Goal: Task Accomplishment & Management: Manage account settings

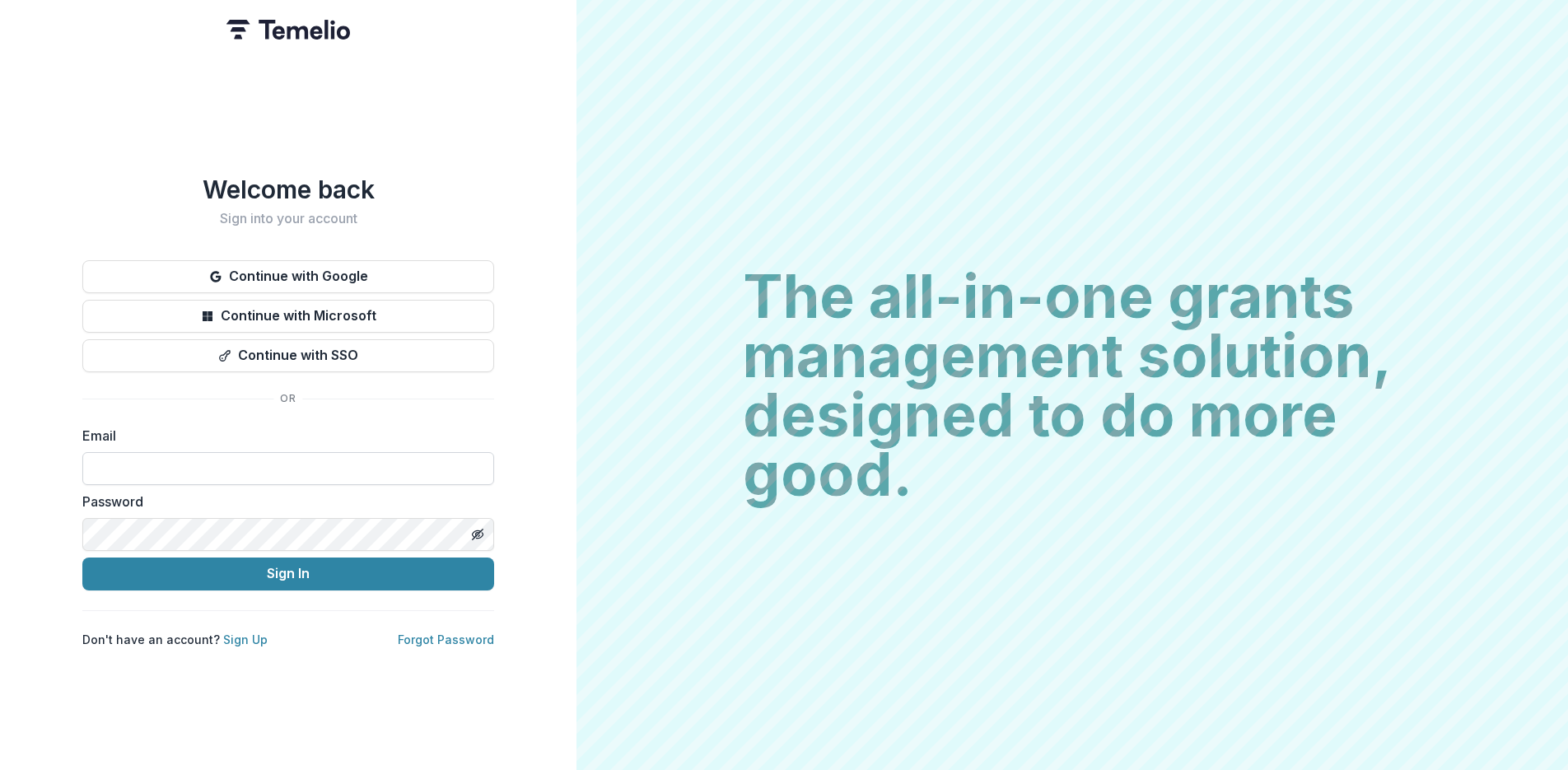
click at [229, 466] on input at bounding box center [288, 469] width 412 height 33
type input "**********"
click at [292, 568] on button "Sign In" at bounding box center [288, 574] width 412 height 33
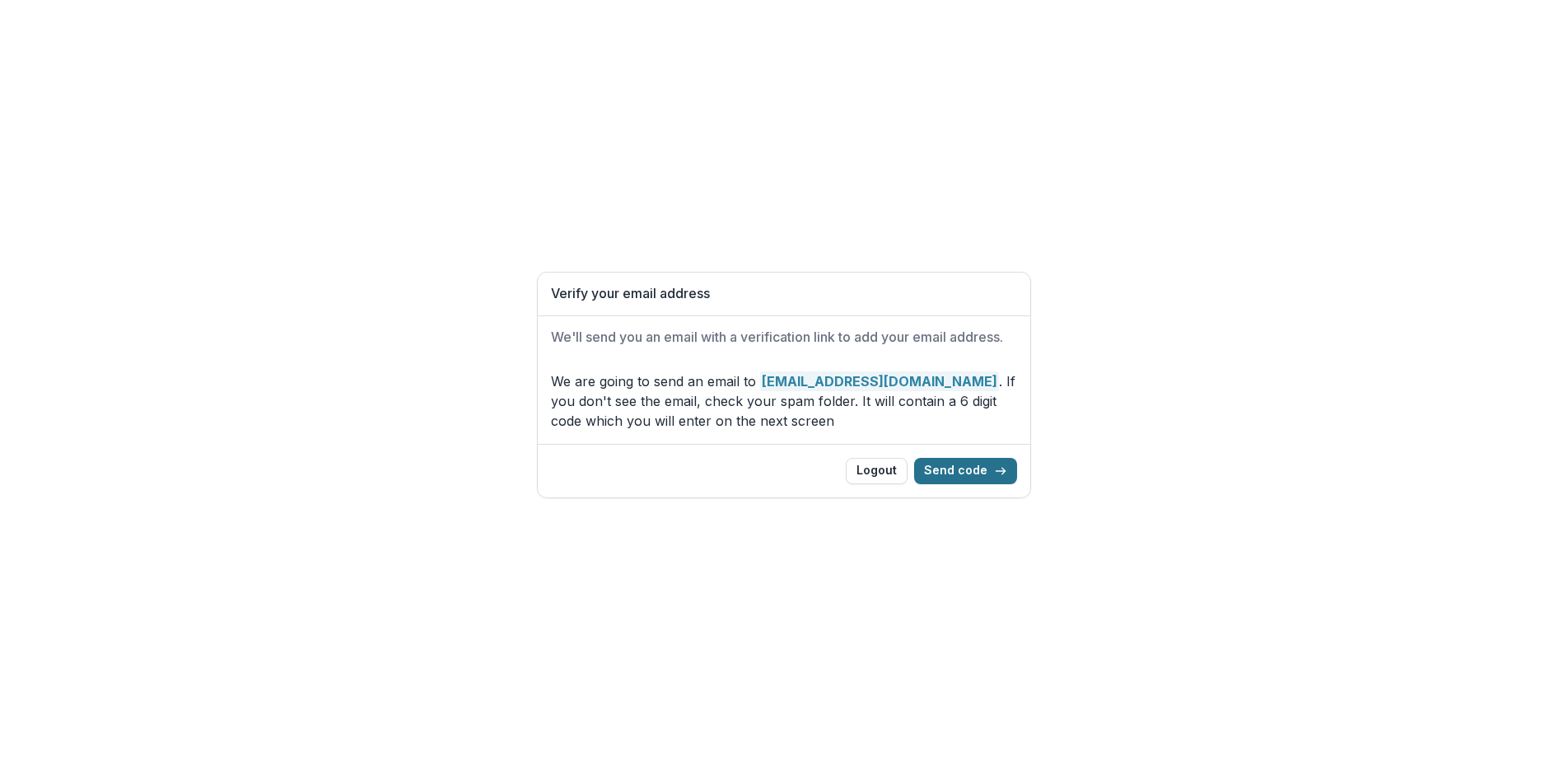
click at [964, 466] on button "Send code" at bounding box center [966, 471] width 103 height 27
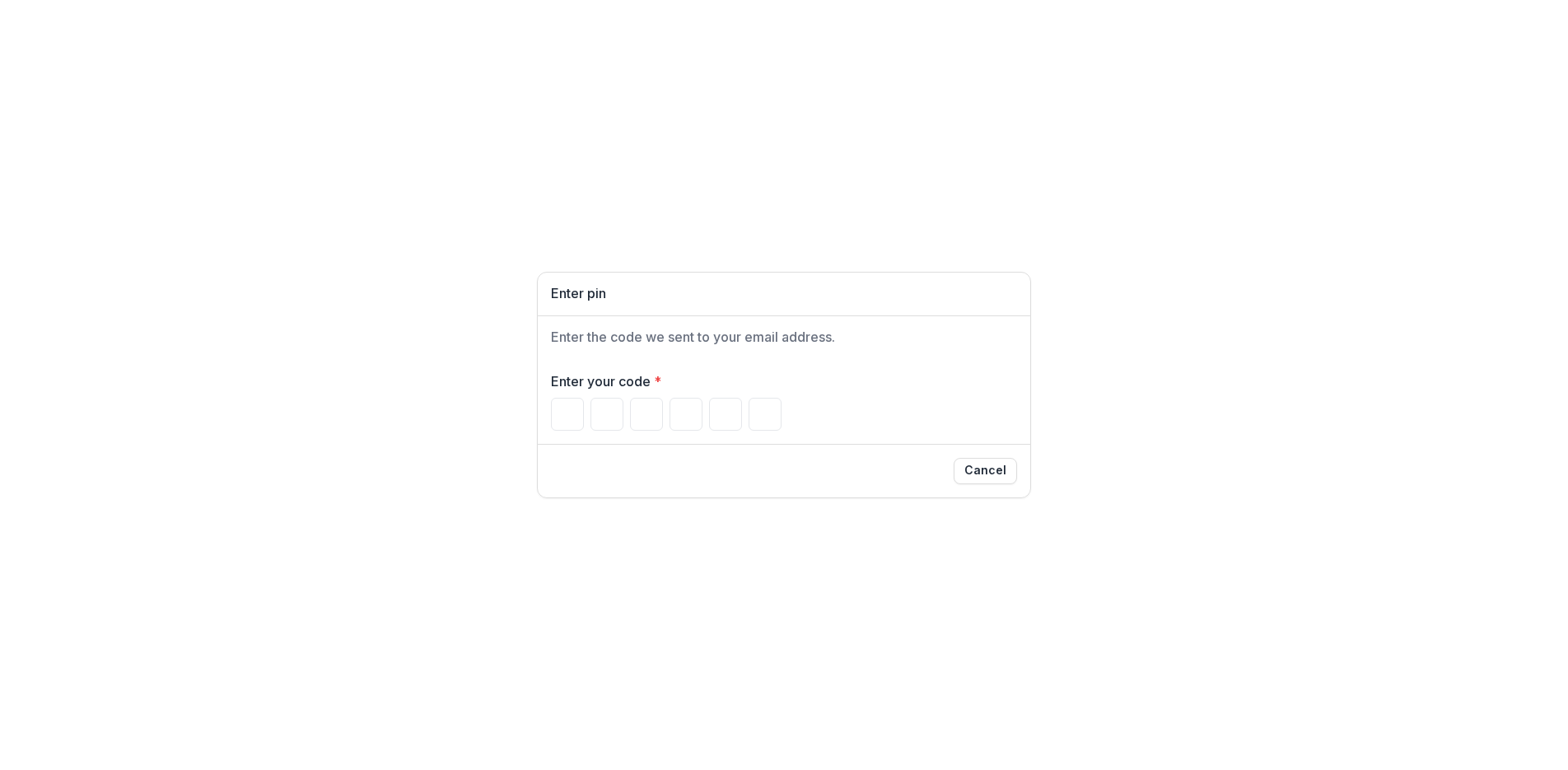
type input "*"
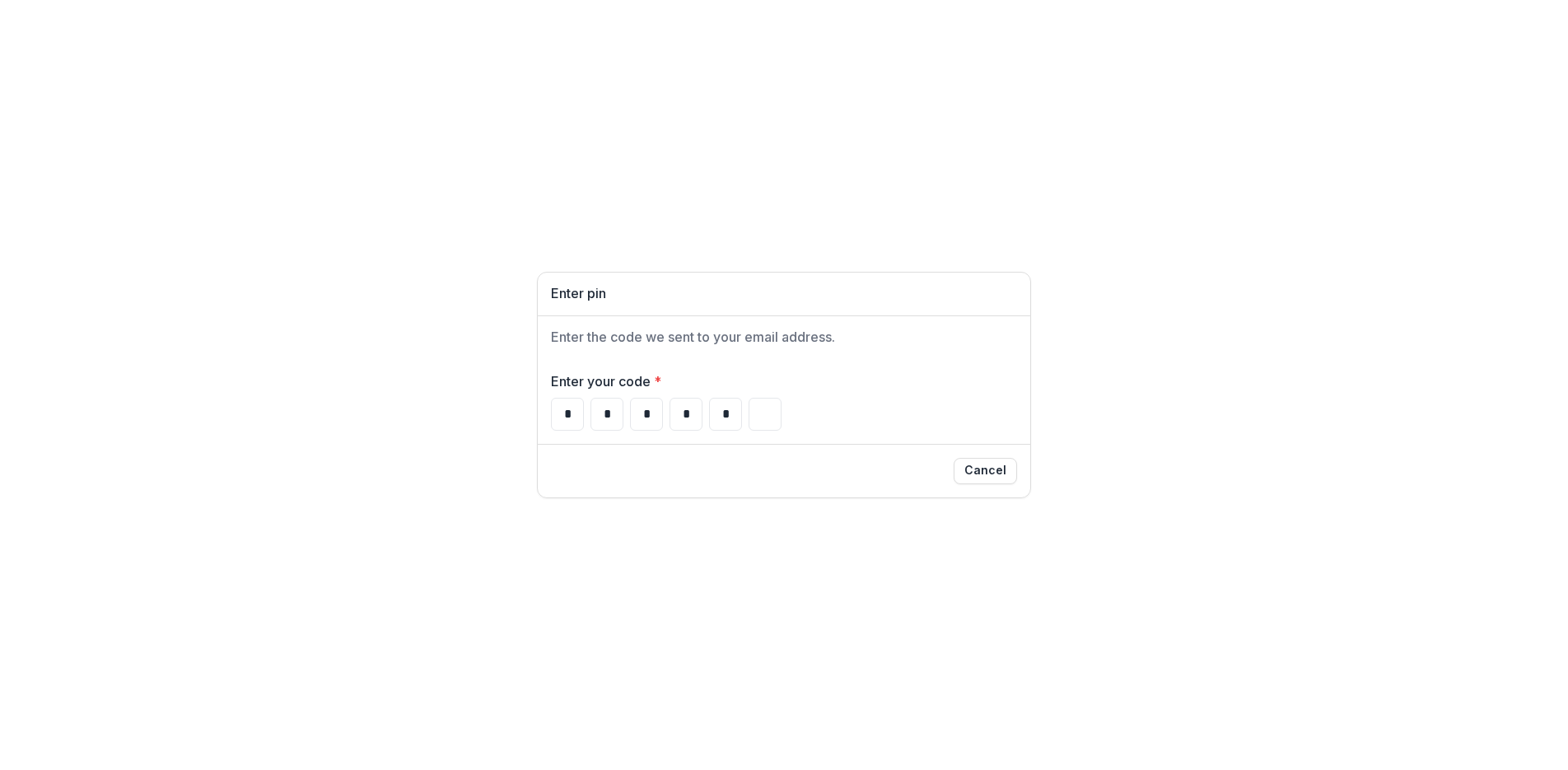
type input "*"
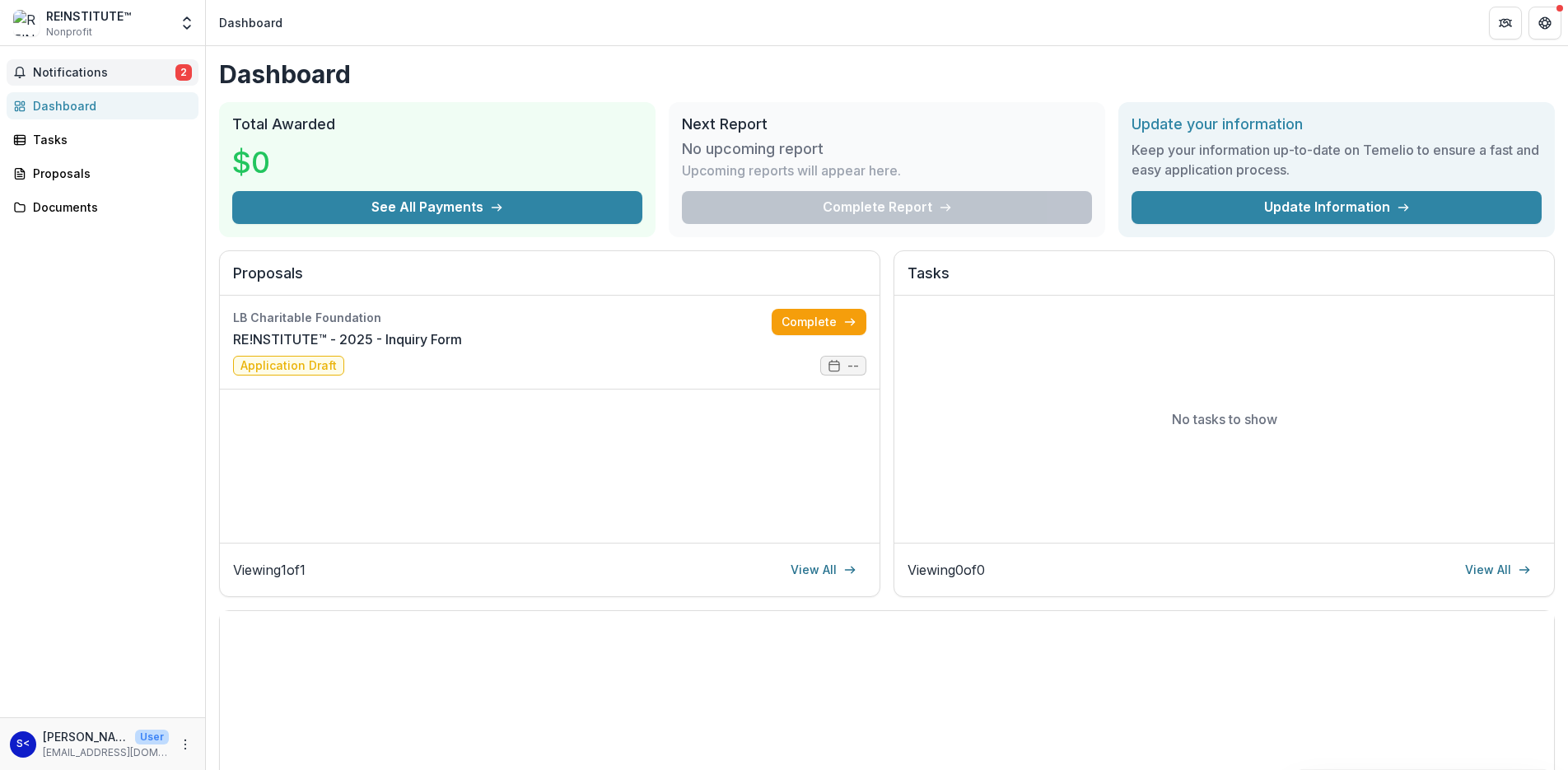
click at [121, 66] on span "Notifications" at bounding box center [103, 73] width 142 height 14
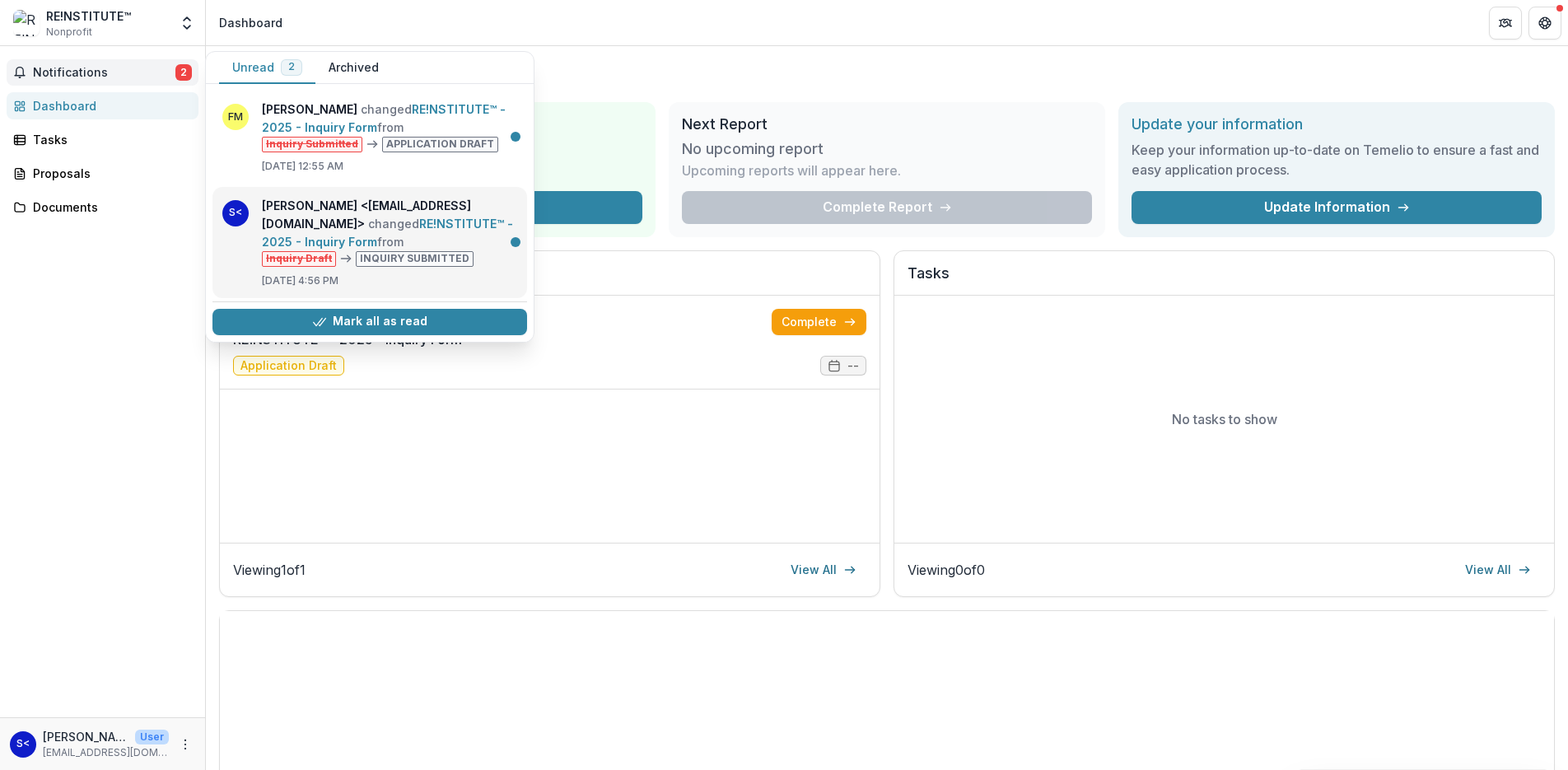
click at [301, 217] on link "RE!NSTITUTE™ - 2025 - Inquiry Form" at bounding box center [387, 233] width 251 height 32
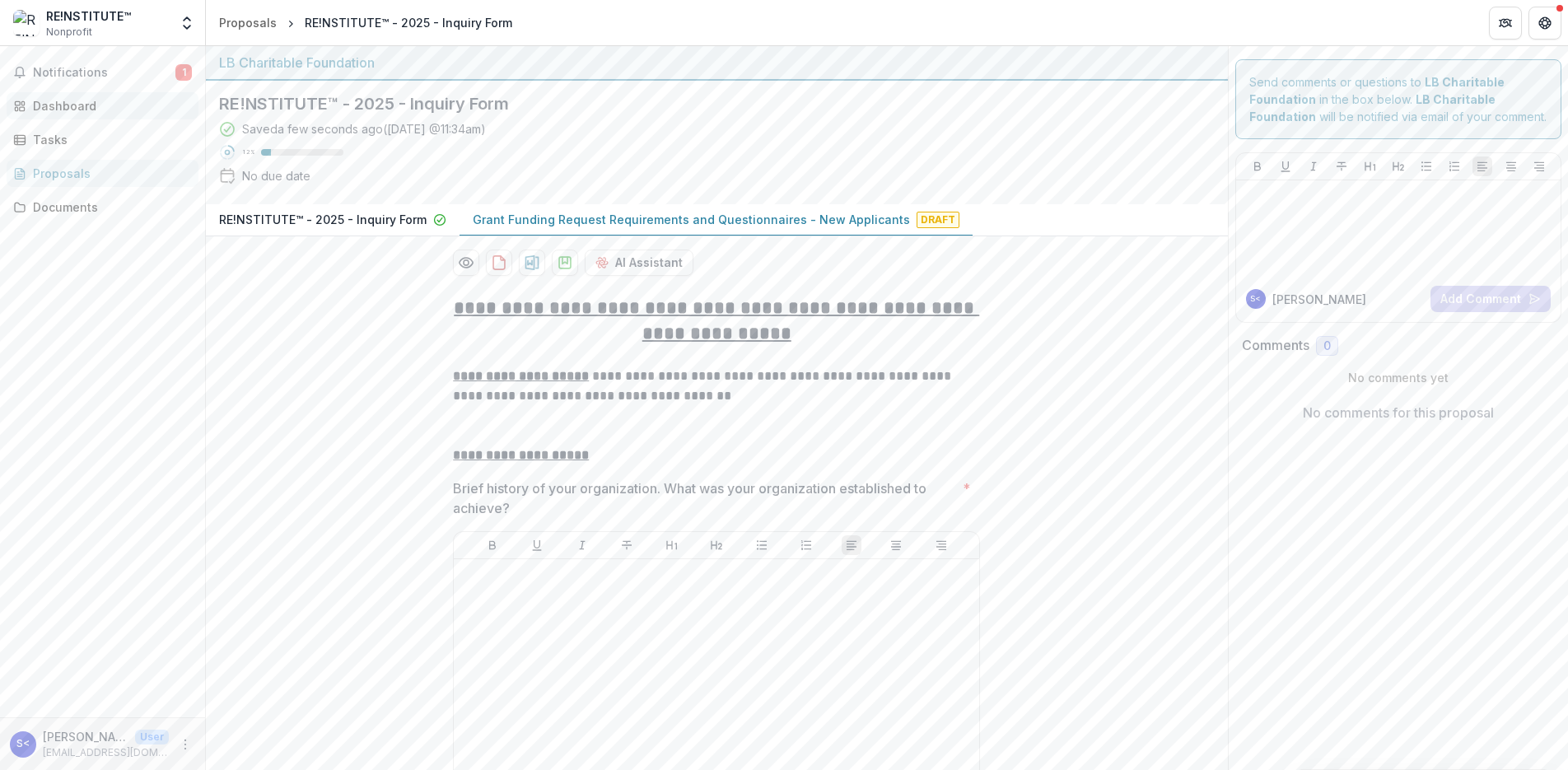
click at [91, 105] on div "Dashboard" at bounding box center [108, 106] width 152 height 17
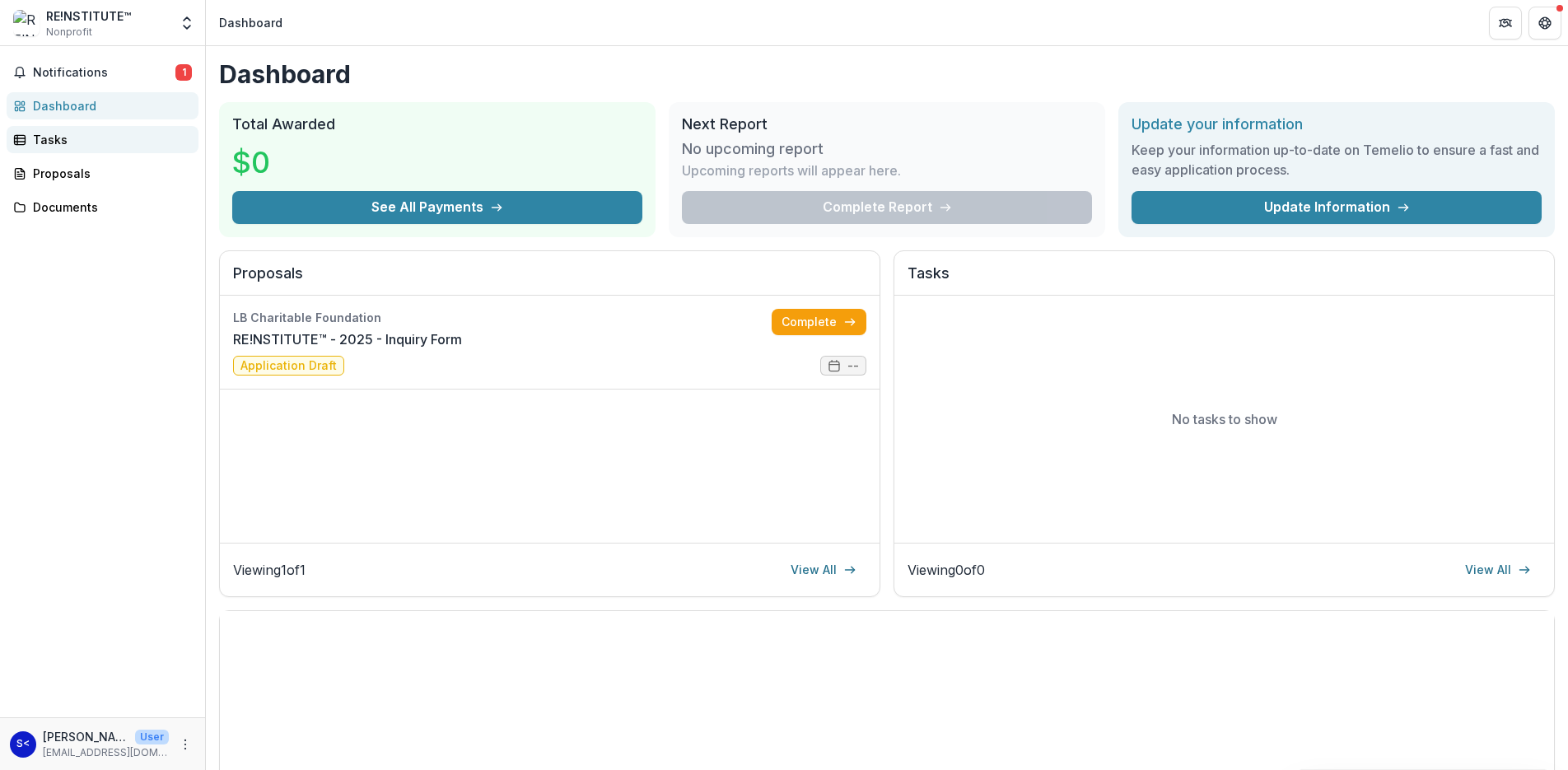
click at [85, 145] on div "Tasks" at bounding box center [108, 140] width 152 height 17
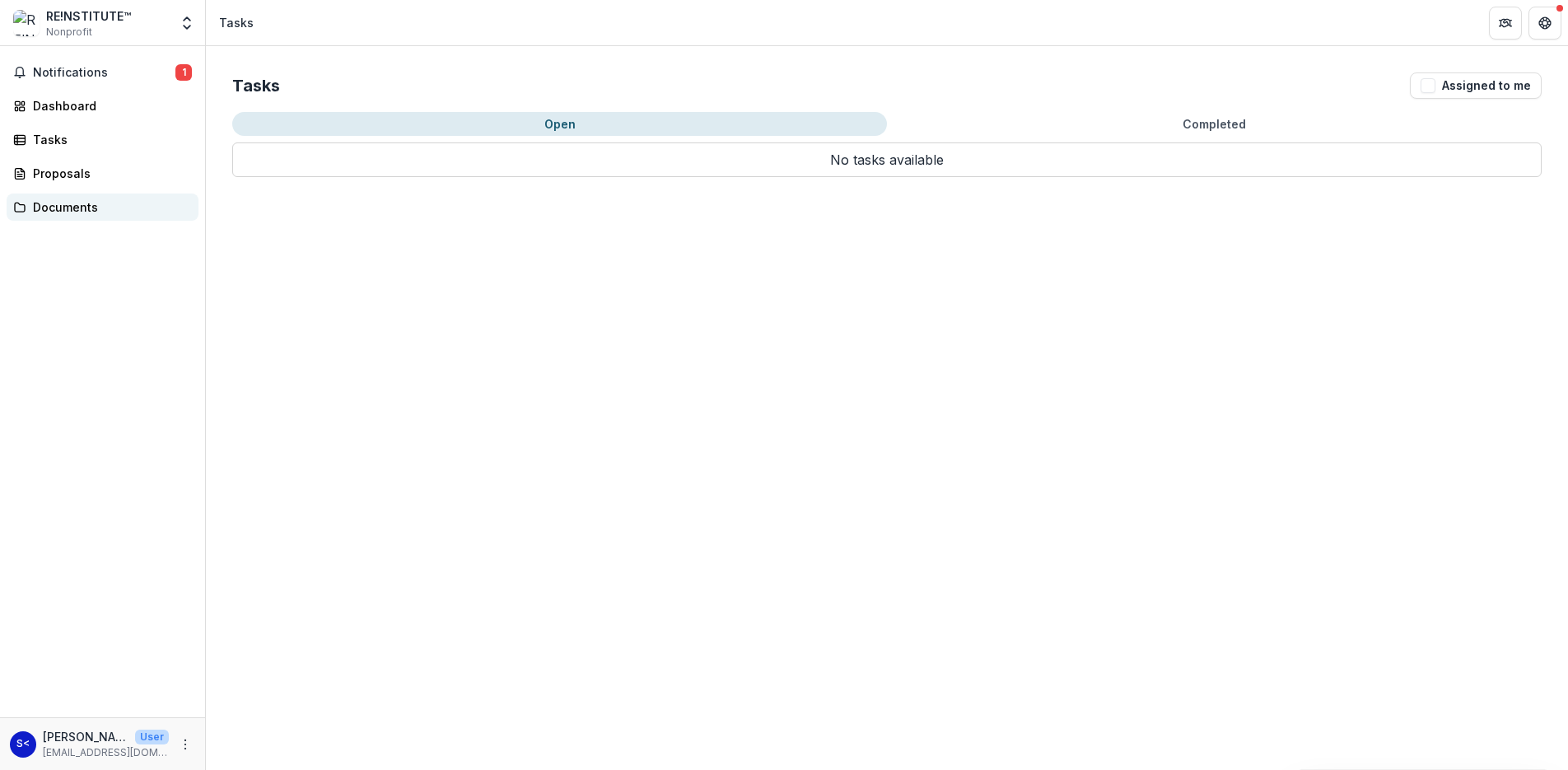
click at [102, 204] on div "Documents" at bounding box center [108, 208] width 152 height 17
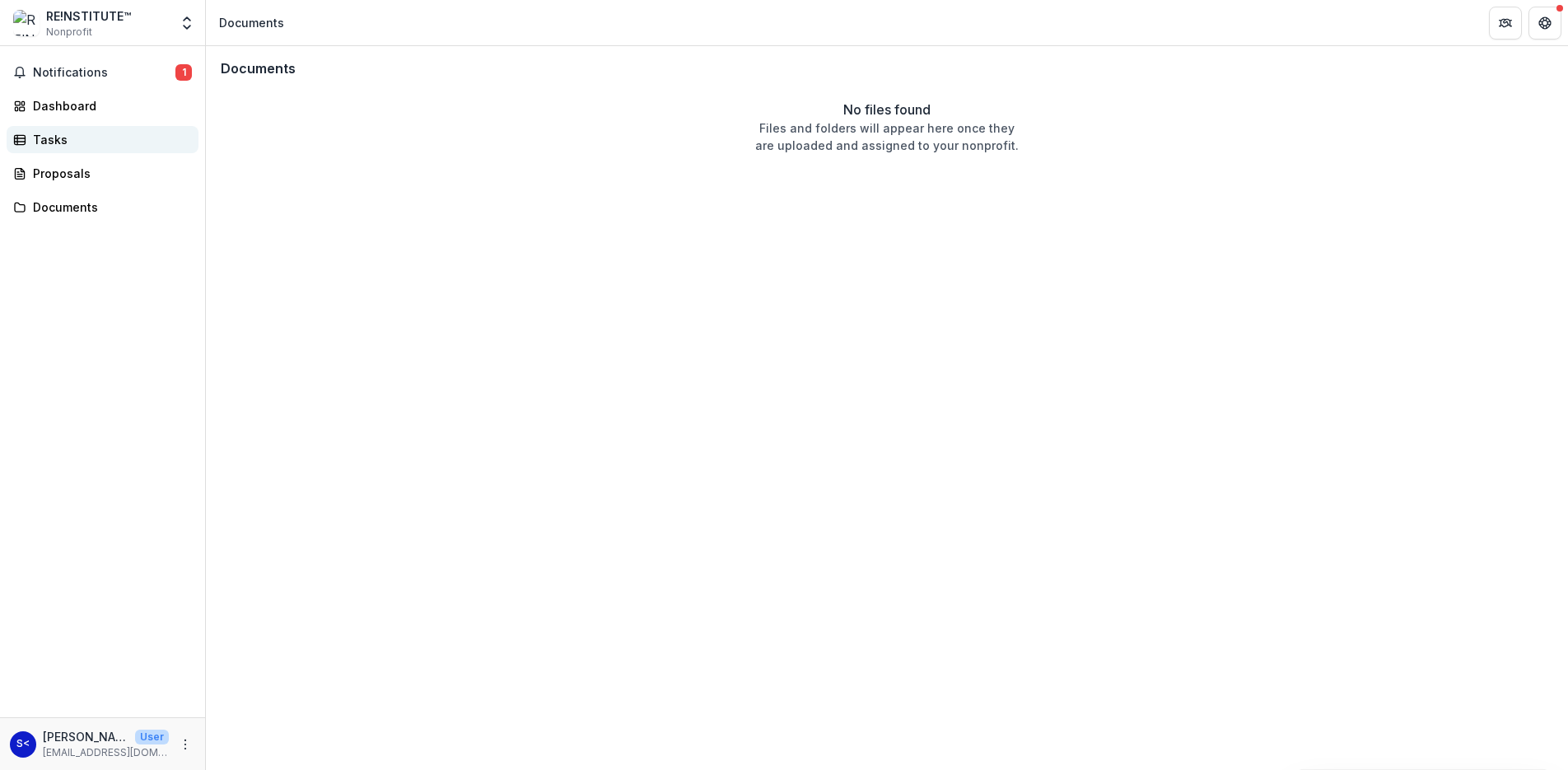
click at [82, 135] on div "Tasks" at bounding box center [108, 140] width 152 height 17
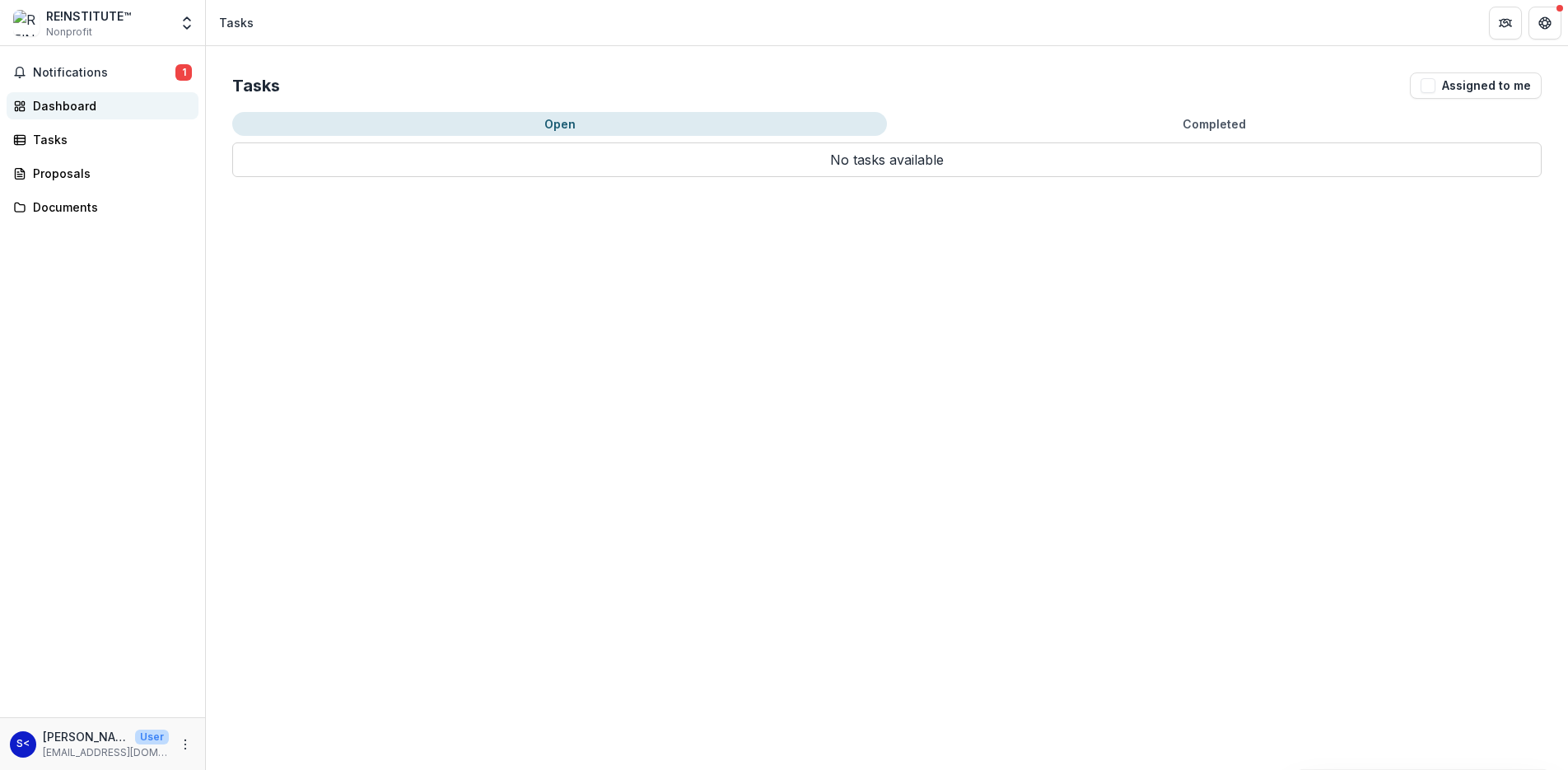
click at [86, 104] on div "Dashboard" at bounding box center [108, 106] width 152 height 17
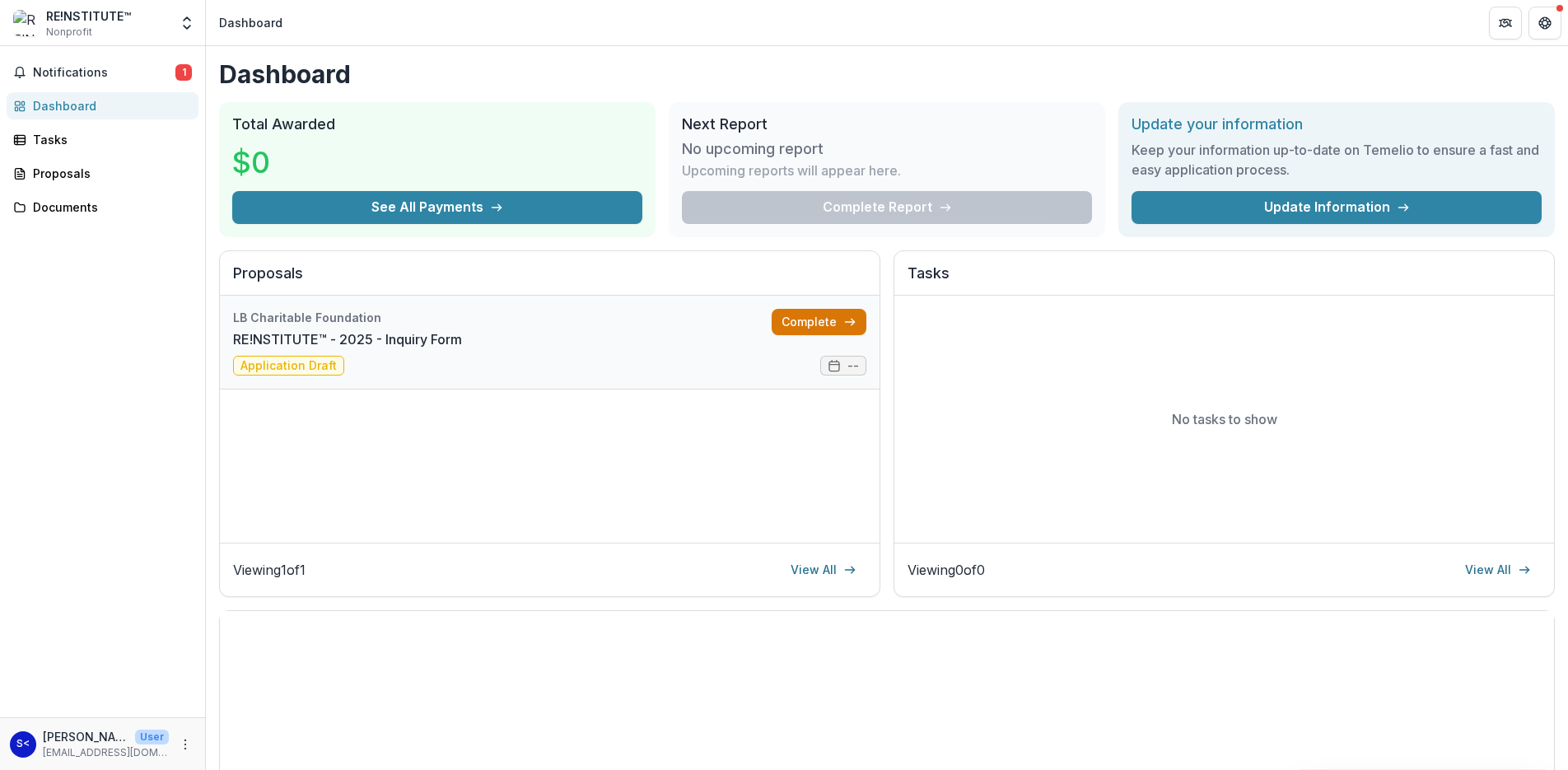
click at [814, 320] on link "Complete" at bounding box center [819, 322] width 95 height 27
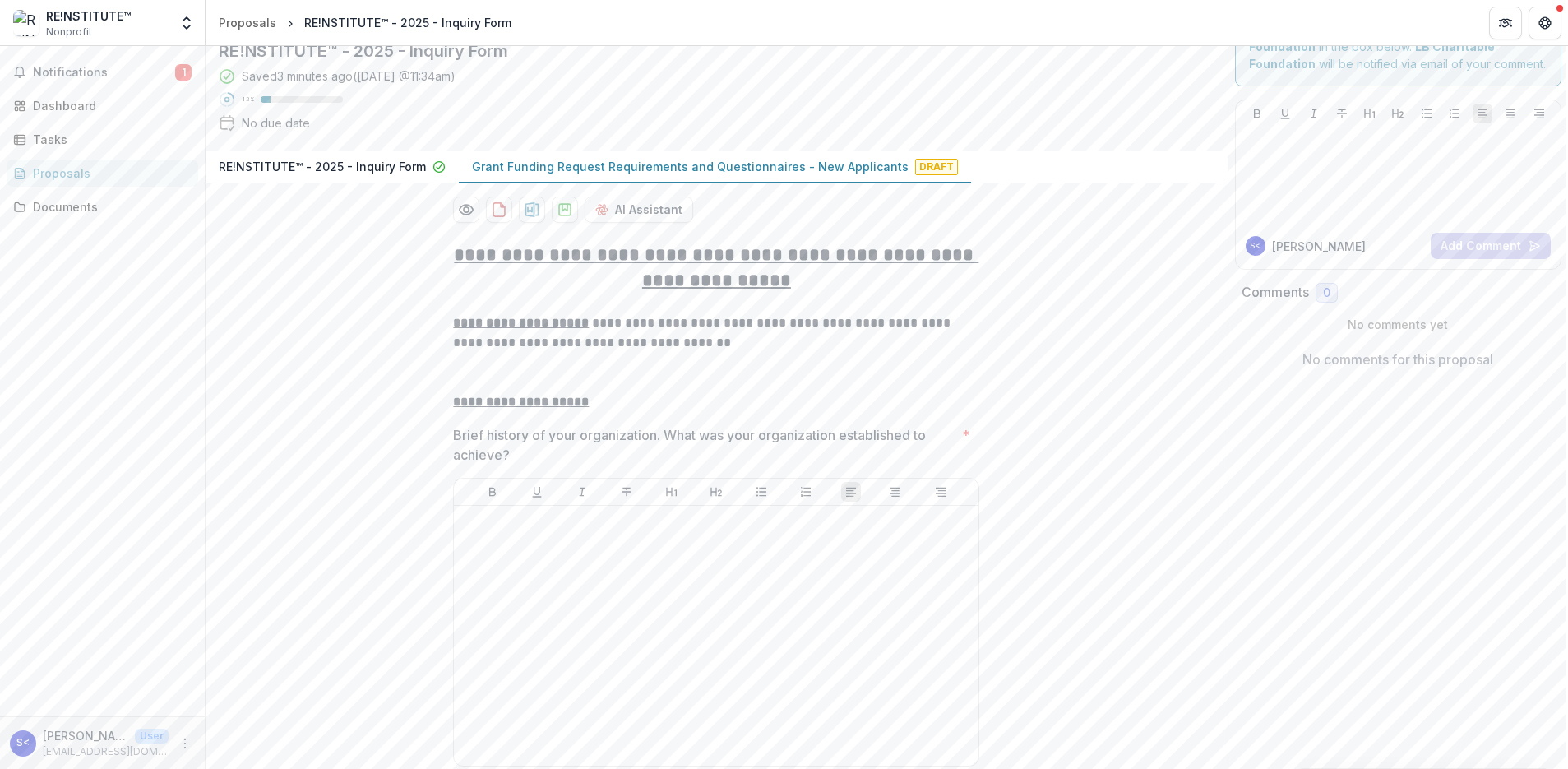
scroll to position [83, 0]
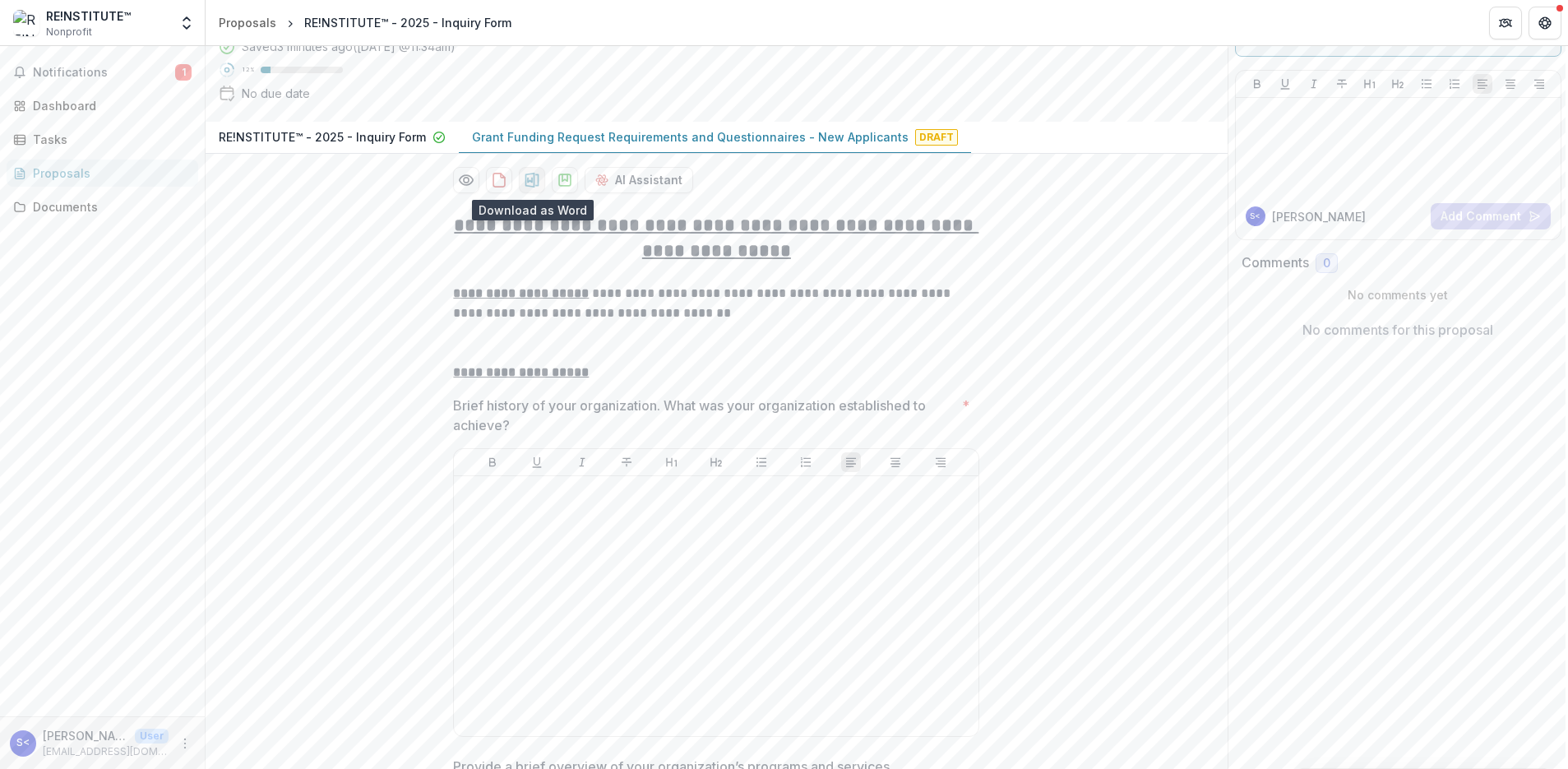
click at [533, 181] on icon "download-proposal" at bounding box center [532, 180] width 14 height 15
